Goal: Task Accomplishment & Management: Use online tool/utility

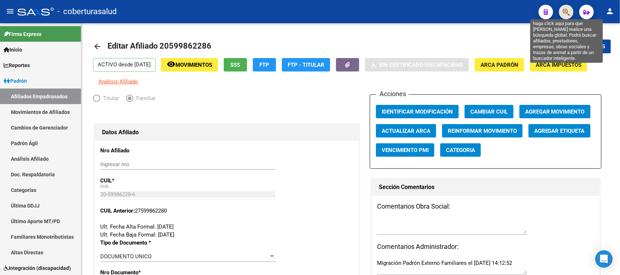
click at [566, 11] on icon "button" at bounding box center [566, 12] width 7 height 8
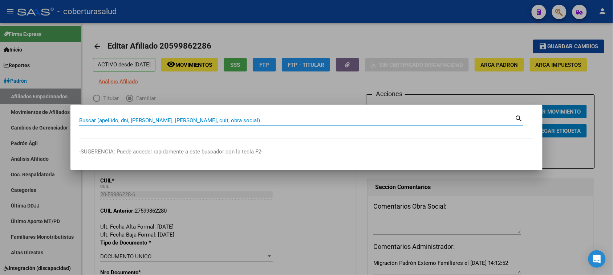
paste input "20160381"
type input "20160381"
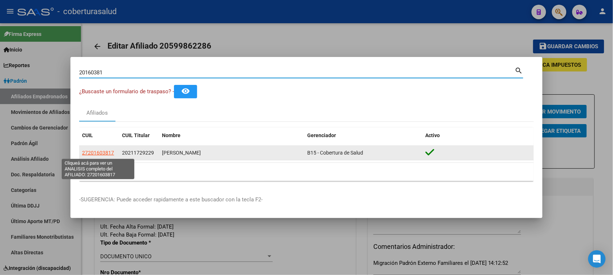
click at [92, 154] on span "27201603817" at bounding box center [98, 153] width 32 height 6
type textarea "27201603817"
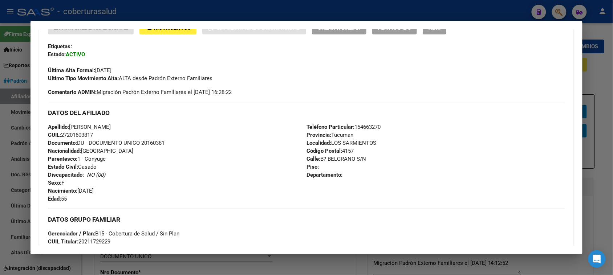
scroll to position [182, 0]
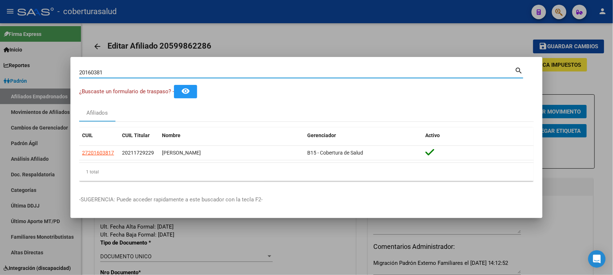
click at [202, 76] on input "20160381" at bounding box center [297, 72] width 436 height 7
paste input "45229914"
type input "45229914"
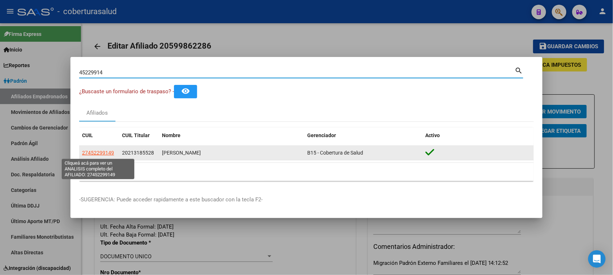
click at [102, 152] on span "27452299149" at bounding box center [98, 153] width 32 height 6
type textarea "27452299149"
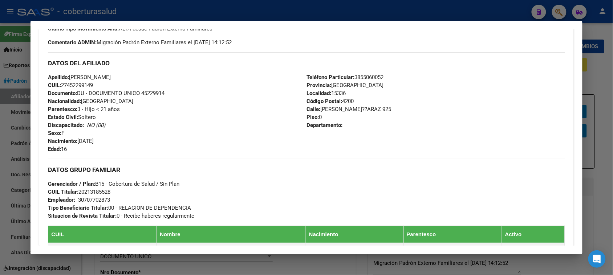
scroll to position [227, 0]
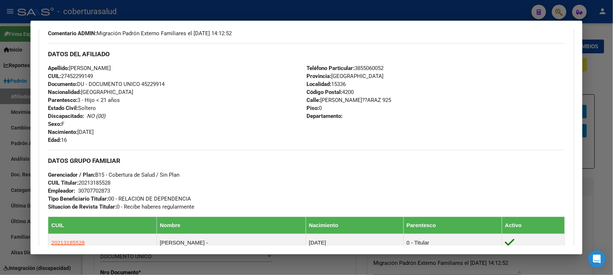
drag, startPoint x: 108, startPoint y: 131, endPoint x: 59, endPoint y: 132, distance: 48.7
click at [59, 132] on div "Apellido: [PERSON_NAME] CUIL: 27452299149 Documento: DU - DOCUMENTO UNICO 45229…" at bounding box center [177, 104] width 259 height 80
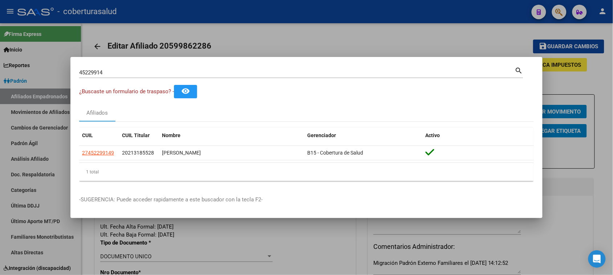
click at [191, 73] on input "45229914" at bounding box center [297, 72] width 436 height 7
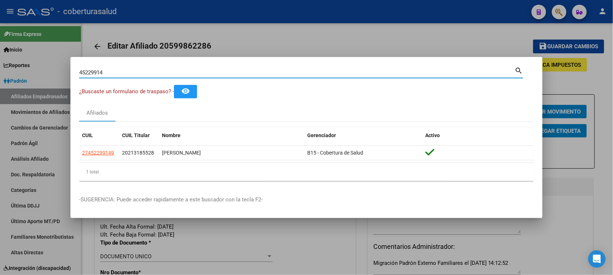
click at [191, 73] on input "45229914" at bounding box center [297, 72] width 436 height 7
paste input "25735513"
type input "25735513"
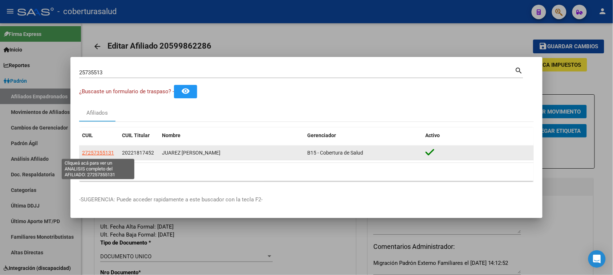
click at [101, 153] on span "27257355131" at bounding box center [98, 153] width 32 height 6
type textarea "27257355131"
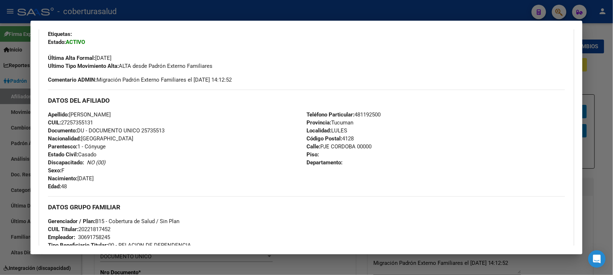
scroll to position [182, 0]
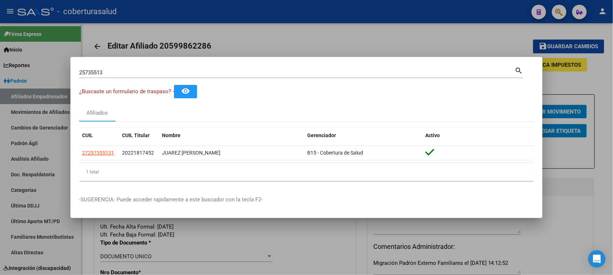
click at [171, 73] on input "25735513" at bounding box center [297, 72] width 436 height 7
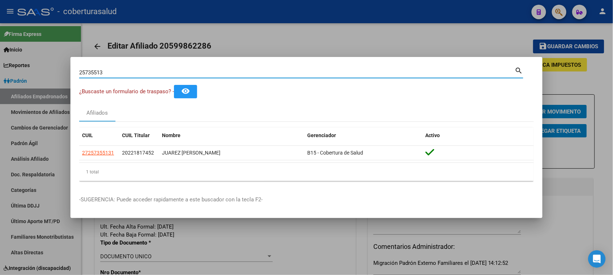
click at [171, 73] on input "25735513" at bounding box center [297, 72] width 436 height 7
paste input "3260087"
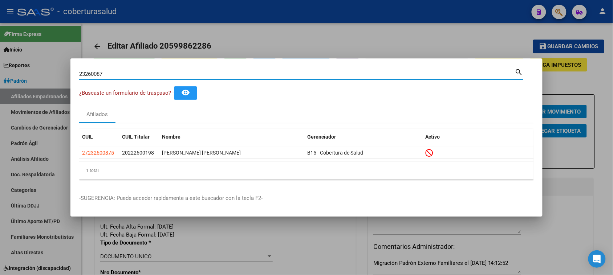
click at [160, 74] on input "23260087" at bounding box center [297, 74] width 436 height 7
paste input "47854926"
type input "47854926"
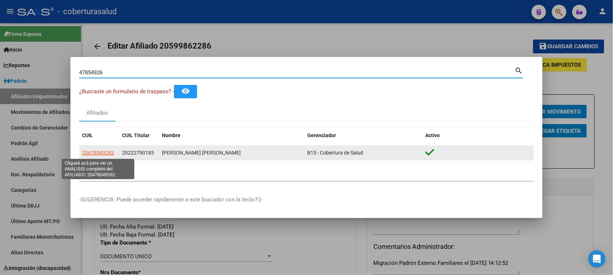
click at [92, 153] on span "20478549262" at bounding box center [98, 153] width 32 height 6
type textarea "20478549262"
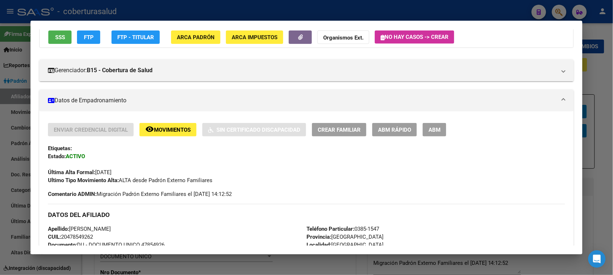
scroll to position [0, 0]
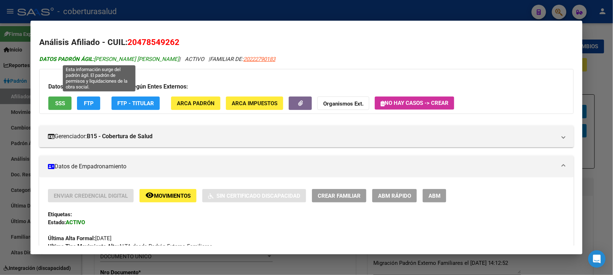
drag, startPoint x: 161, startPoint y: 59, endPoint x: 92, endPoint y: 59, distance: 69.0
click at [92, 59] on span "DATOS PADRÓN ÁGIL: [PERSON_NAME] [PERSON_NAME]" at bounding box center [109, 59] width 140 height 7
copy span "[PERSON_NAME] [PERSON_NAME]"
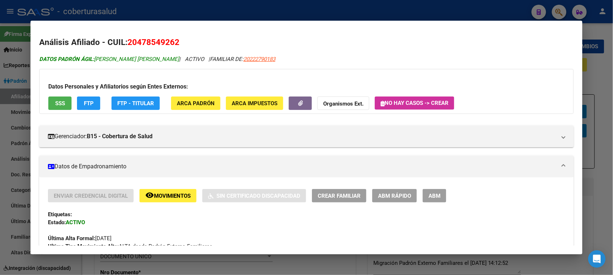
click at [104, 60] on span "DATOS PADRÓN ÁGIL: [PERSON_NAME] [PERSON_NAME]" at bounding box center [109, 59] width 140 height 7
click at [72, 60] on strong "DATOS PADRÓN ÁGIL:" at bounding box center [66, 59] width 55 height 7
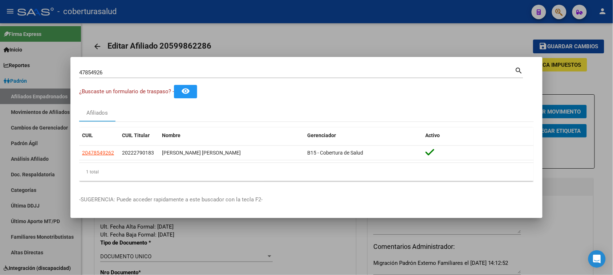
click at [166, 68] on div "47854926 Buscar (apellido, dni, [PERSON_NAME], [PERSON_NAME], cuit, obra social)" at bounding box center [297, 72] width 436 height 11
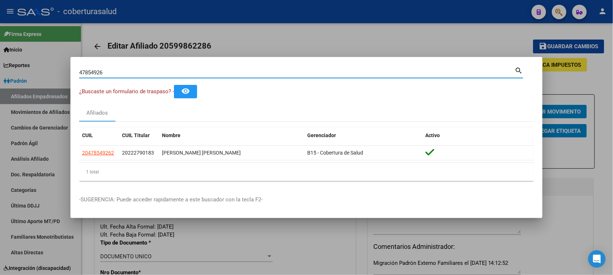
click at [168, 73] on input "47854926" at bounding box center [297, 72] width 436 height 7
paste input "6666967"
type input "46666967"
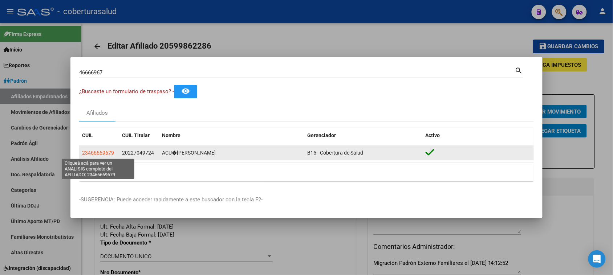
click at [105, 151] on span "23466669679" at bounding box center [98, 153] width 32 height 6
type textarea "23466669679"
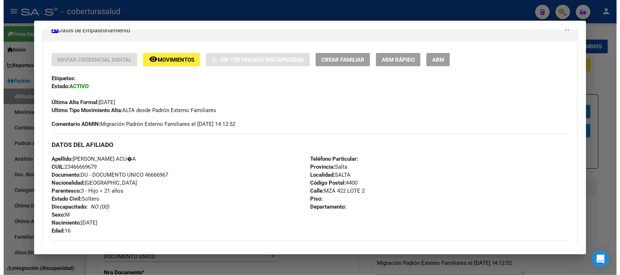
scroll to position [182, 0]
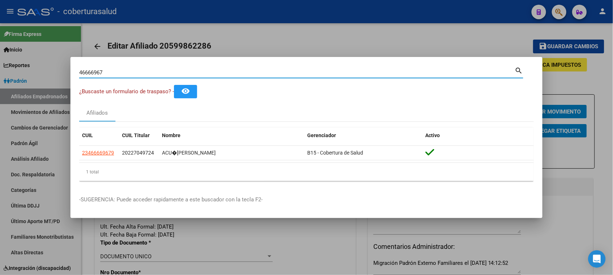
click at [197, 71] on input "46666967" at bounding box center [297, 72] width 436 height 7
paste input "20930229963"
type input "20930229963"
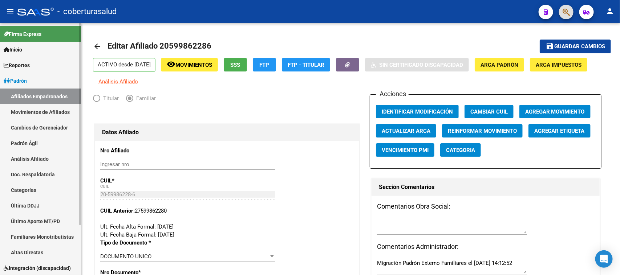
click at [29, 75] on link "Padrón" at bounding box center [40, 81] width 81 height 16
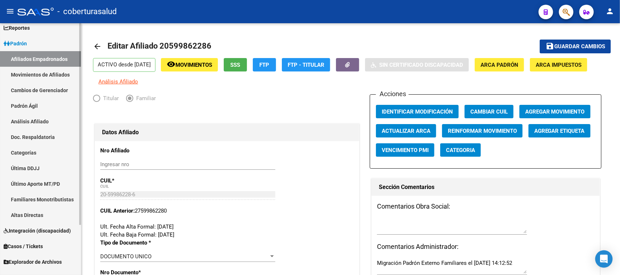
scroll to position [0, 0]
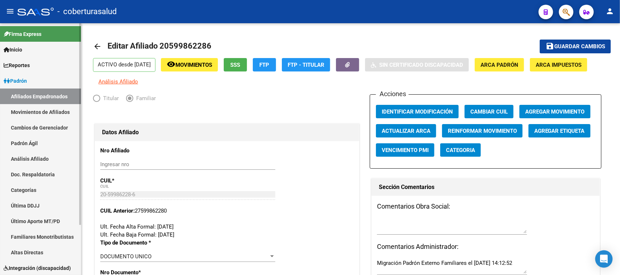
click at [37, 96] on link "Afiliados Empadronados" at bounding box center [40, 97] width 81 height 16
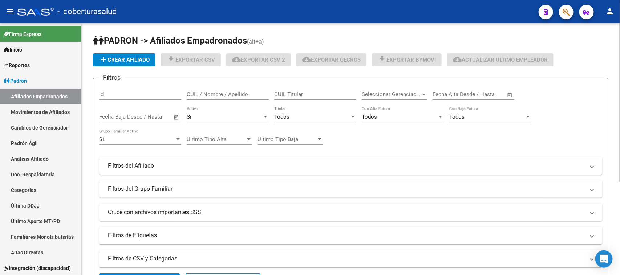
scroll to position [149, 0]
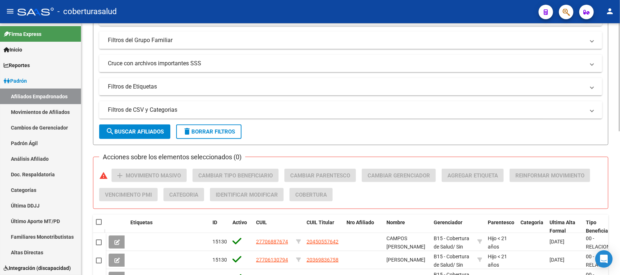
click at [175, 110] on mat-panel-title "Filtros de CSV y Categorias" at bounding box center [346, 110] width 477 height 8
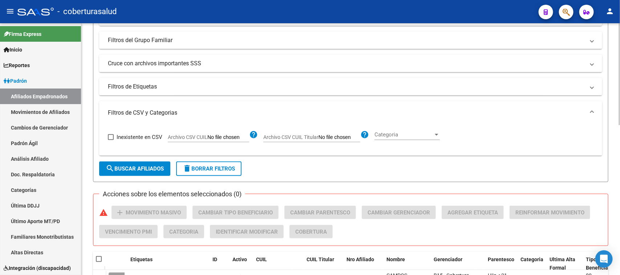
click at [241, 137] on input "Archivo CSV CUIL" at bounding box center [228, 137] width 42 height 7
type input "C:\fakepath\Libro1.csv"
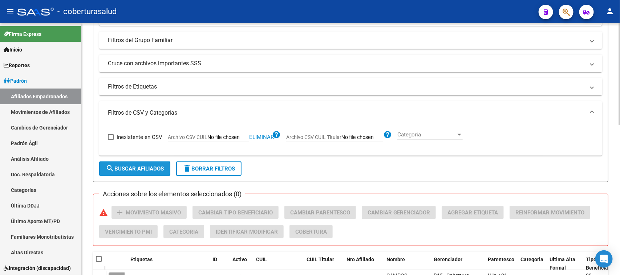
click at [133, 174] on button "search Buscar Afiliados" at bounding box center [134, 169] width 71 height 15
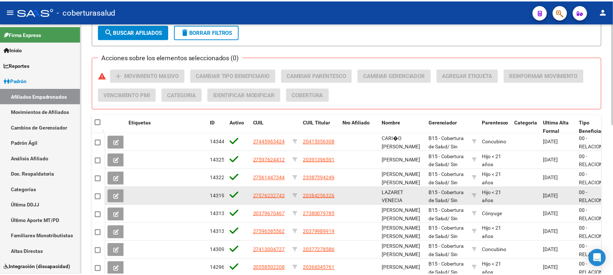
scroll to position [282, 0]
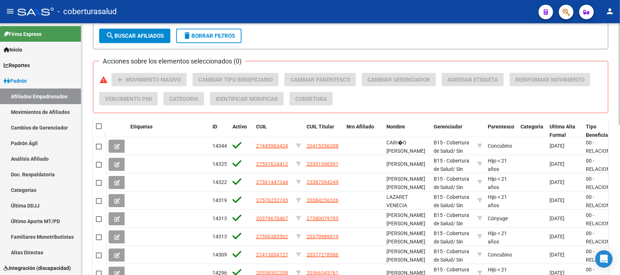
click at [100, 124] on span at bounding box center [99, 127] width 6 height 6
click at [99, 129] on input "checkbox" at bounding box center [98, 129] width 0 height 0
checkbox input "true"
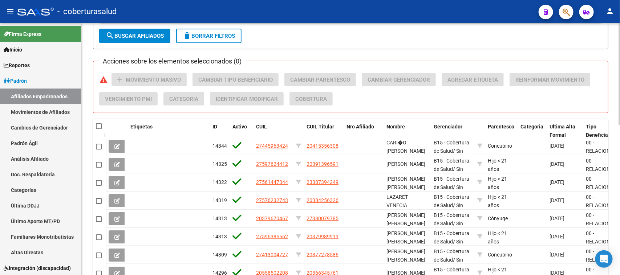
checkbox input "true"
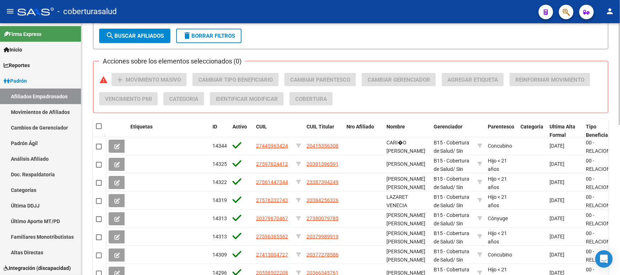
checkbox input "true"
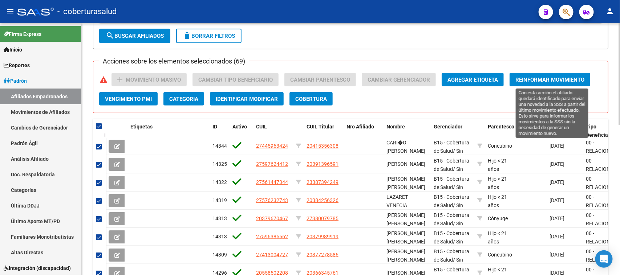
click at [546, 74] on button "Reinformar Movimiento" at bounding box center [550, 79] width 81 height 13
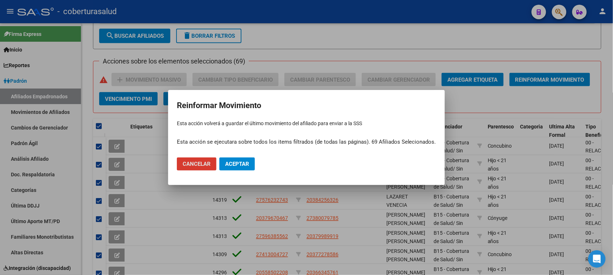
click at [249, 166] on span "Aceptar" at bounding box center [237, 164] width 24 height 7
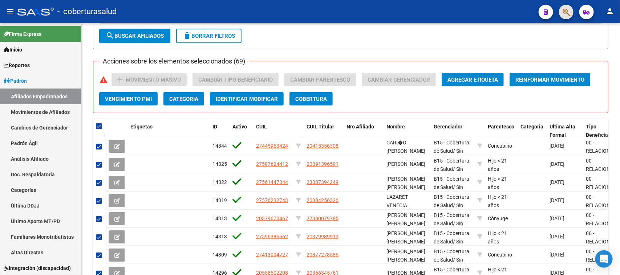
click at [563, 7] on span "button" at bounding box center [566, 12] width 7 height 15
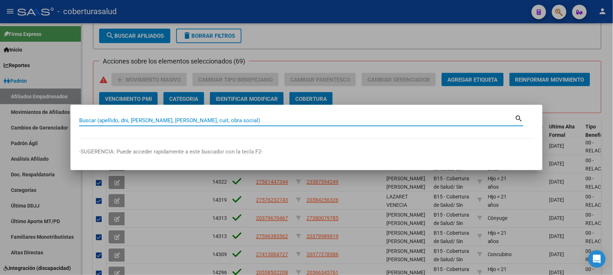
paste input "27960789"
type input "27960789"
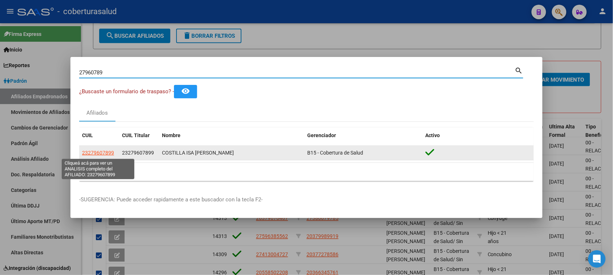
click at [105, 155] on span "23279607899" at bounding box center [98, 153] width 32 height 6
type textarea "23279607899"
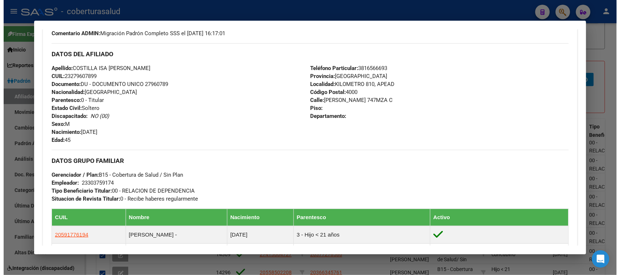
scroll to position [0, 0]
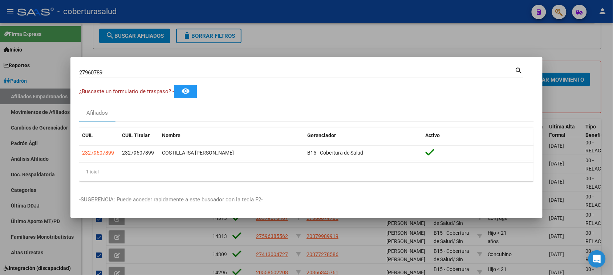
click at [469, 124] on div "CUIL CUIL Titular Nombre Gerenciador Activo 23279607899 23279607899 COSTILLA IS…" at bounding box center [306, 154] width 455 height 65
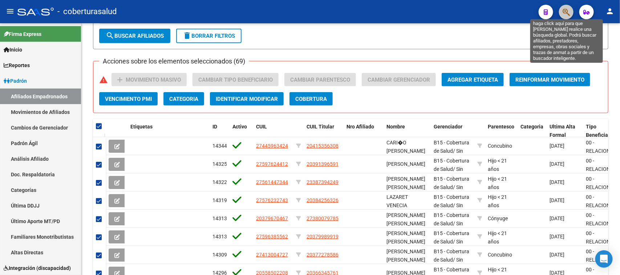
click at [565, 11] on icon "button" at bounding box center [566, 12] width 7 height 8
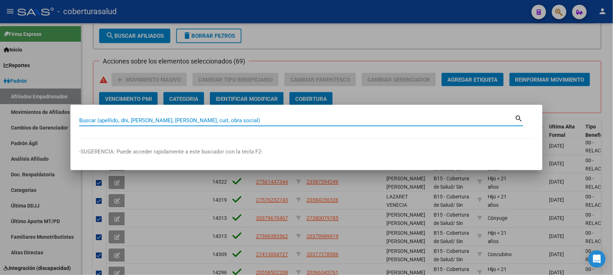
paste input "27379650088"
type input "27379650088"
